Goal: Task Accomplishment & Management: Use online tool/utility

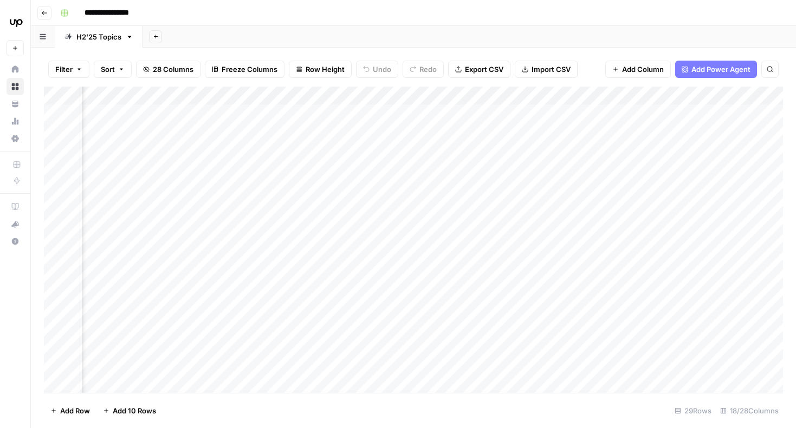
scroll to position [0, 1161]
click at [516, 115] on div "Add Column" at bounding box center [413, 240] width 739 height 307
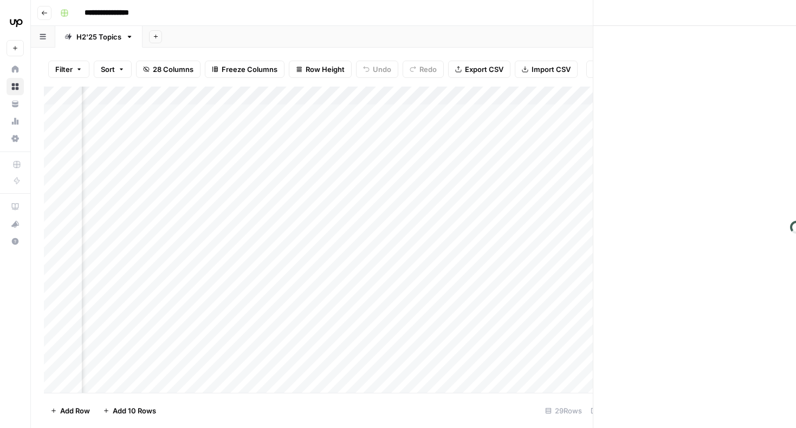
scroll to position [0, 1154]
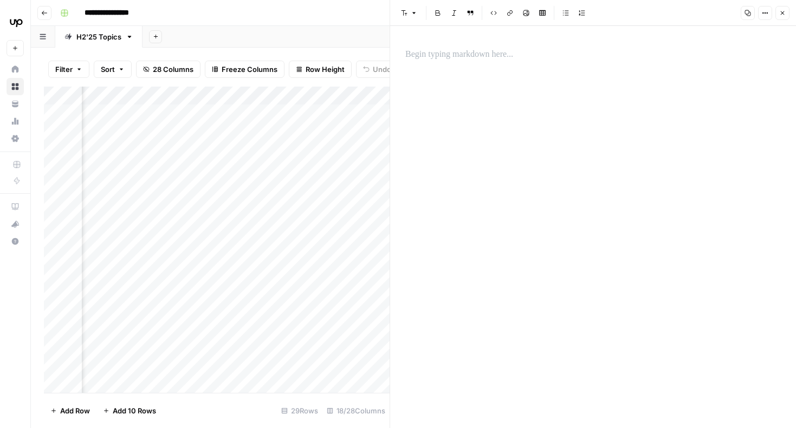
click at [661, 134] on div at bounding box center [593, 227] width 388 height 402
click at [782, 13] on icon "button" at bounding box center [782, 13] width 4 height 4
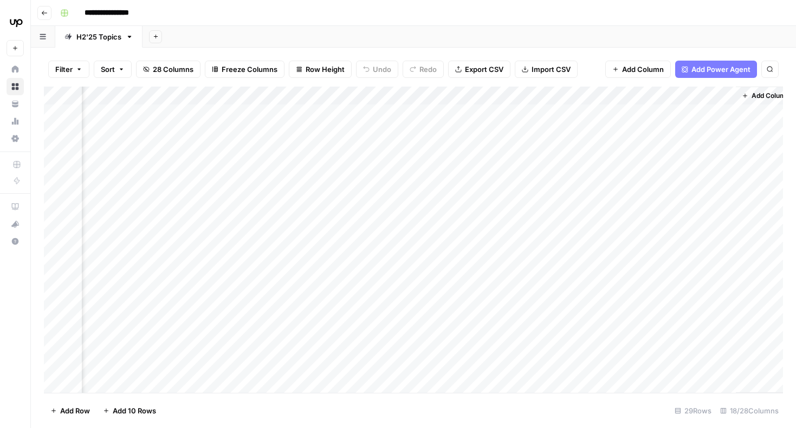
scroll to position [0, 1161]
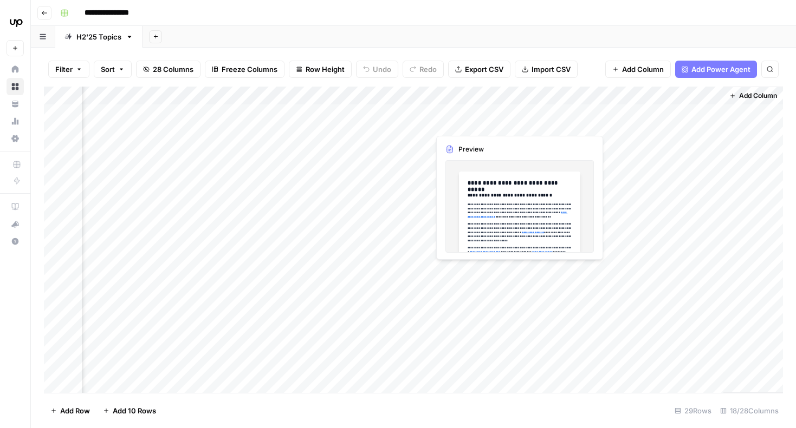
click at [515, 113] on div "Add Column" at bounding box center [413, 240] width 739 height 307
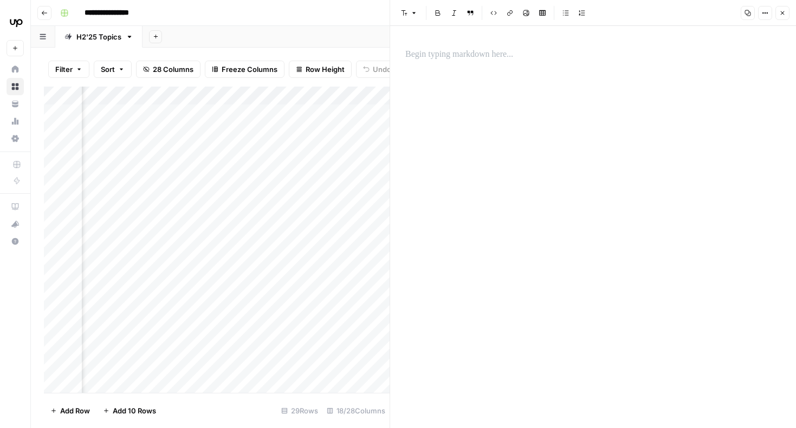
click at [783, 10] on icon "button" at bounding box center [782, 13] width 6 height 6
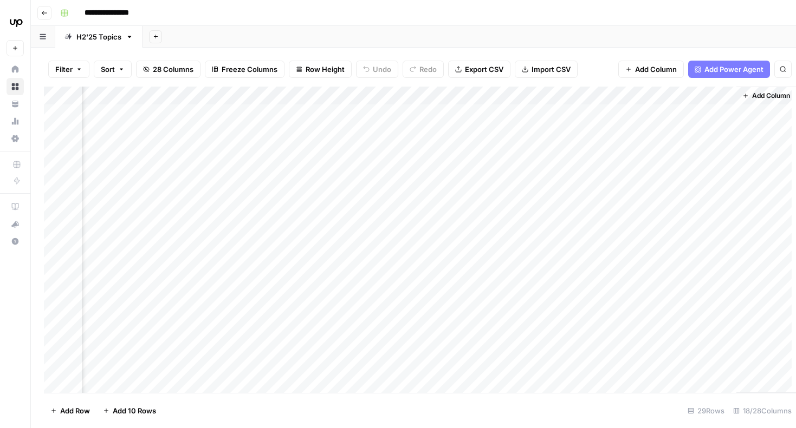
scroll to position [0, 1148]
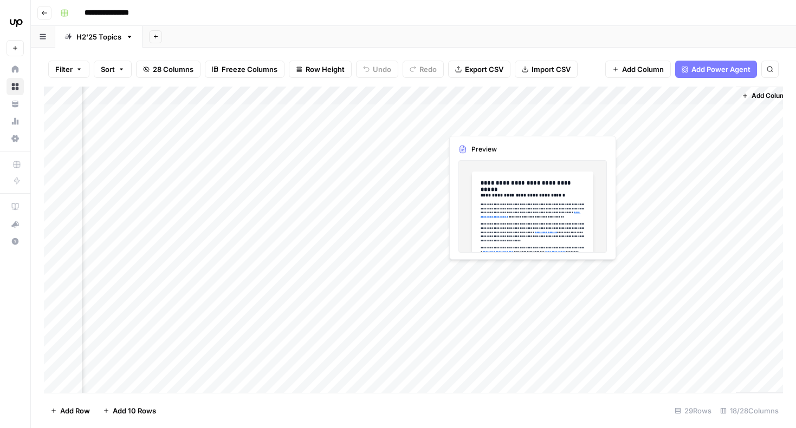
click at [491, 123] on div "Add Column" at bounding box center [413, 240] width 739 height 307
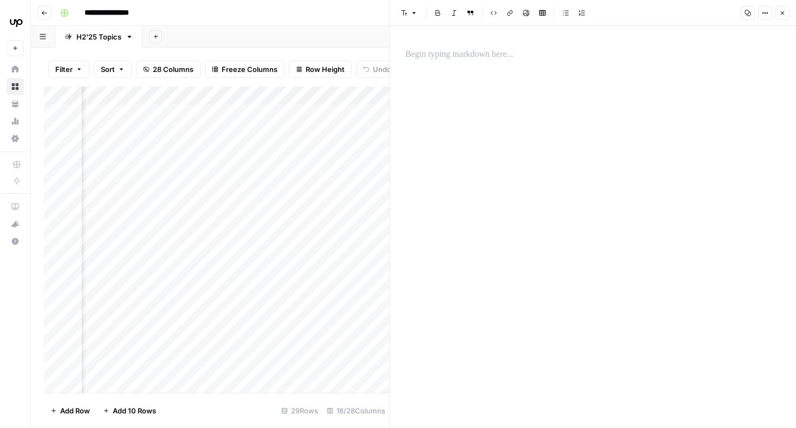
click at [500, 203] on div at bounding box center [593, 227] width 388 height 402
click at [783, 10] on icon "button" at bounding box center [782, 13] width 6 height 6
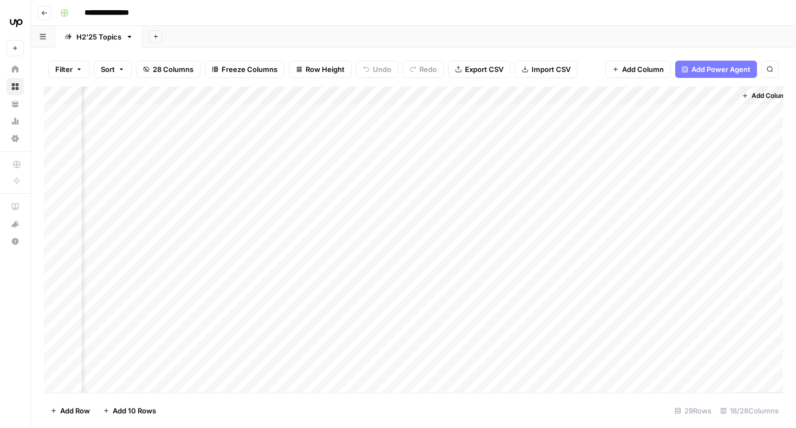
click at [530, 142] on div "Add Column" at bounding box center [413, 240] width 739 height 307
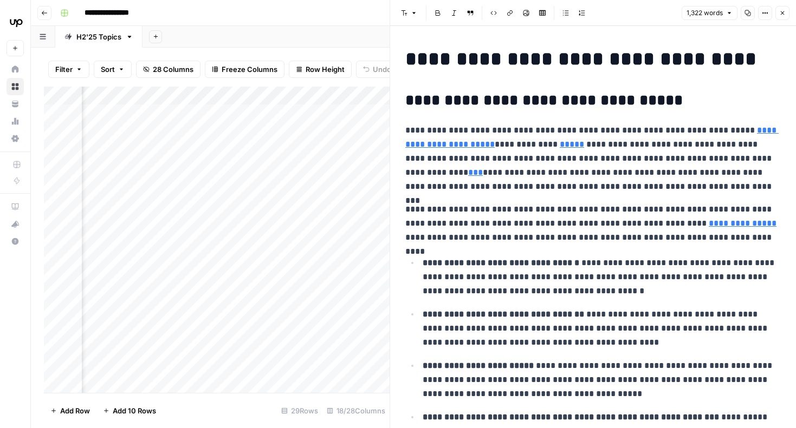
click at [780, 12] on icon "button" at bounding box center [782, 13] width 6 height 6
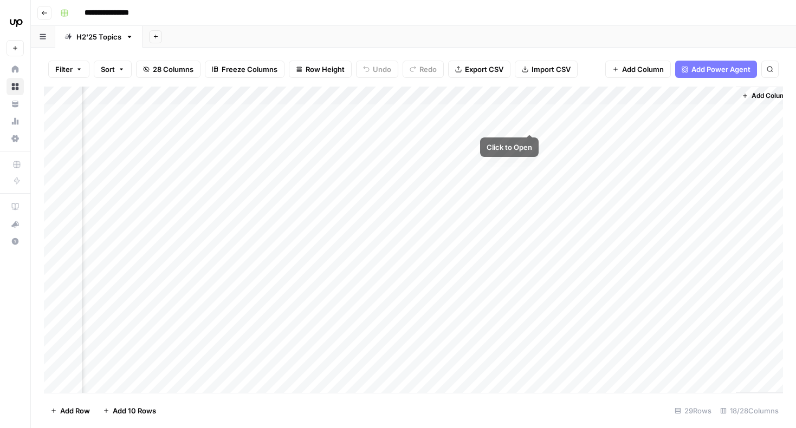
click at [530, 113] on div "Add Column" at bounding box center [413, 240] width 739 height 307
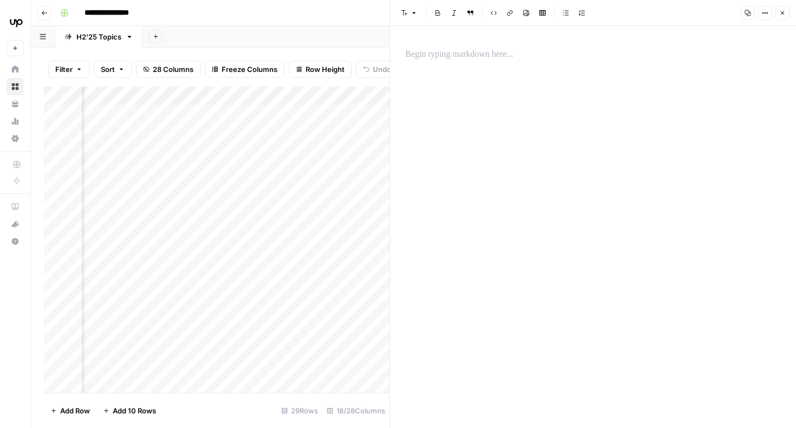
click at [560, 196] on div at bounding box center [593, 227] width 388 height 402
click at [465, 89] on div at bounding box center [593, 227] width 388 height 402
click at [465, 54] on p at bounding box center [592, 55] width 375 height 14
click at [781, 15] on icon "button" at bounding box center [782, 13] width 6 height 6
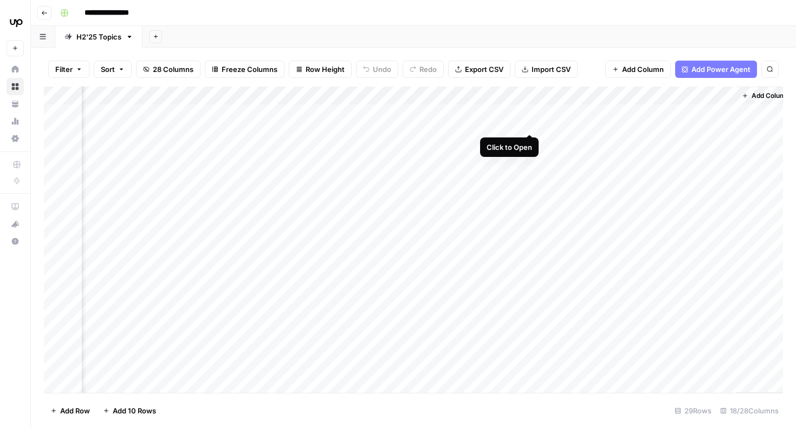
click at [531, 113] on div "Add Column" at bounding box center [413, 240] width 739 height 307
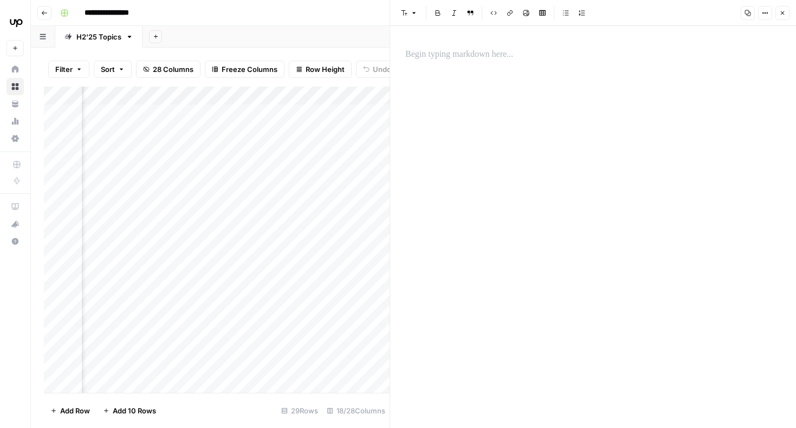
click at [500, 55] on p at bounding box center [592, 55] width 375 height 14
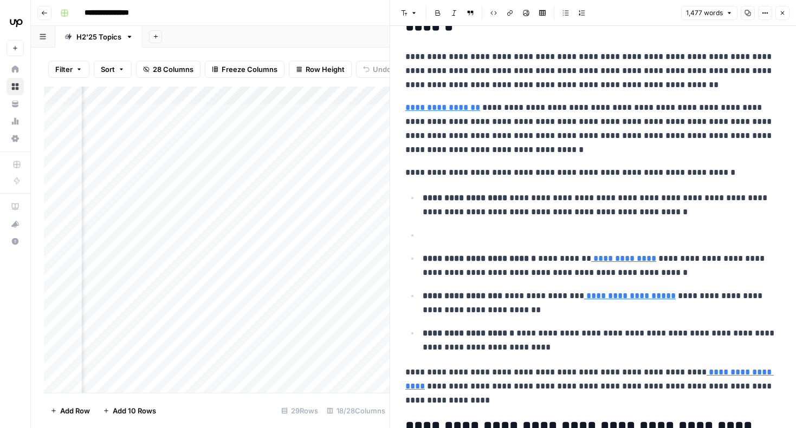
scroll to position [2260, 0]
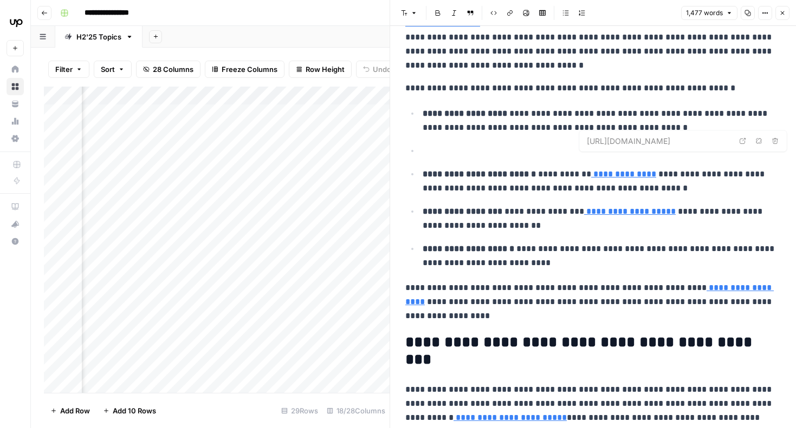
click at [621, 139] on input "[URL][DOMAIN_NAME]" at bounding box center [659, 141] width 144 height 11
click at [598, 144] on p at bounding box center [601, 151] width 358 height 14
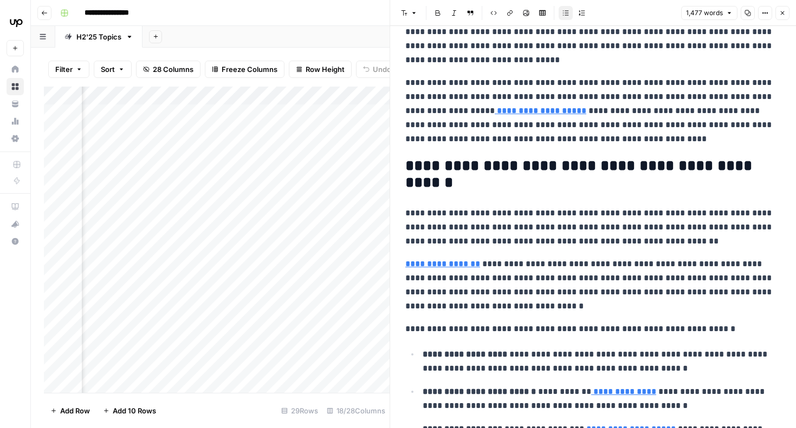
scroll to position [1633, 0]
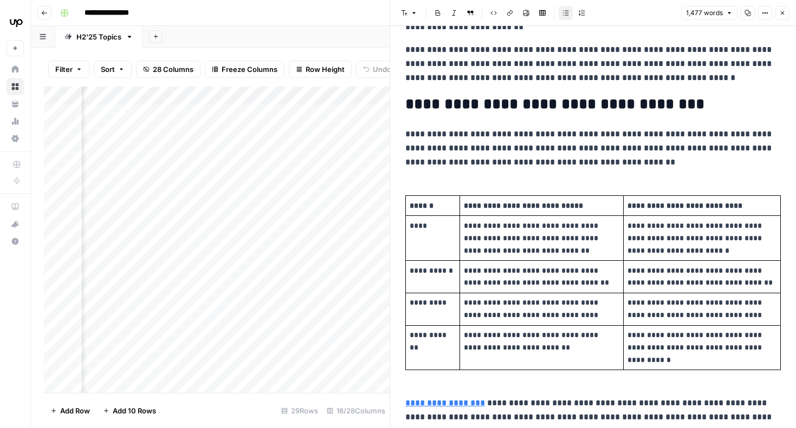
click at [780, 14] on icon "button" at bounding box center [782, 13] width 6 height 6
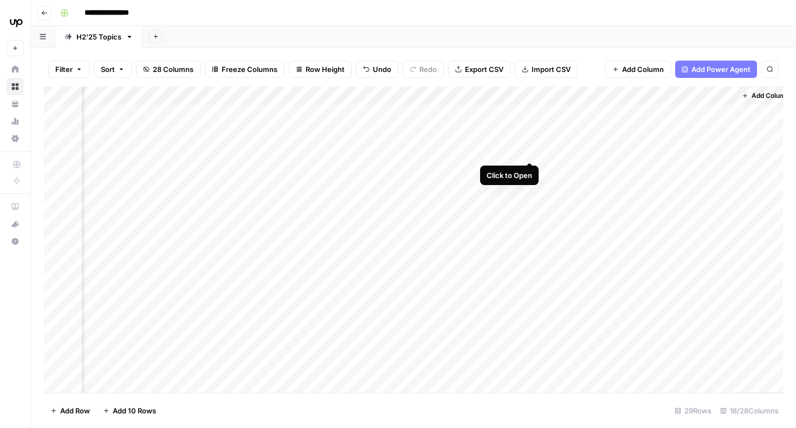
click at [530, 143] on div "Add Column" at bounding box center [413, 240] width 739 height 307
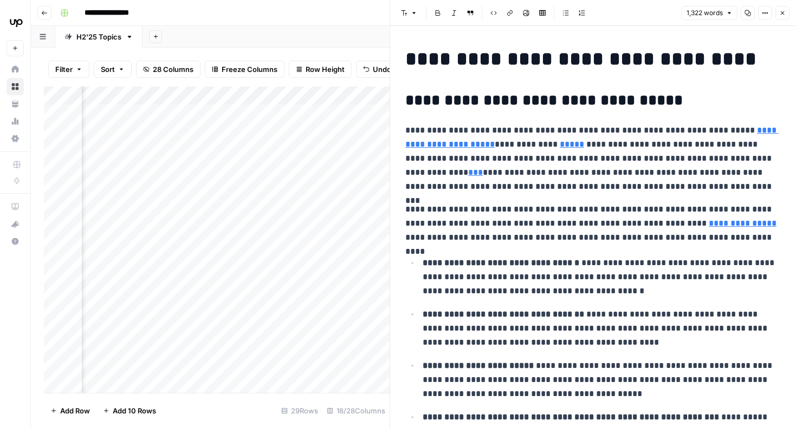
type input "[URL][DOMAIN_NAME]"
copy div "**********"
click at [535, 244] on p "**********" at bounding box center [592, 224] width 375 height 42
